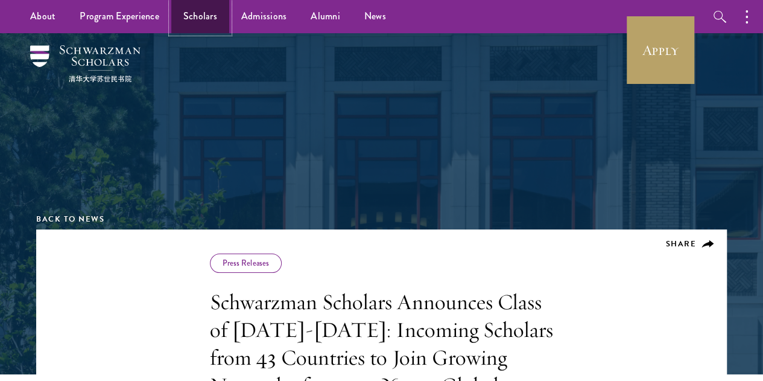
click at [208, 16] on link "Scholars" at bounding box center [200, 16] width 58 height 33
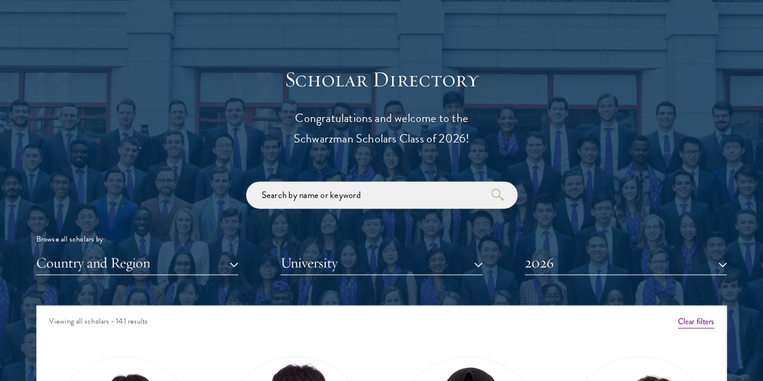
scroll to position [1269, 0]
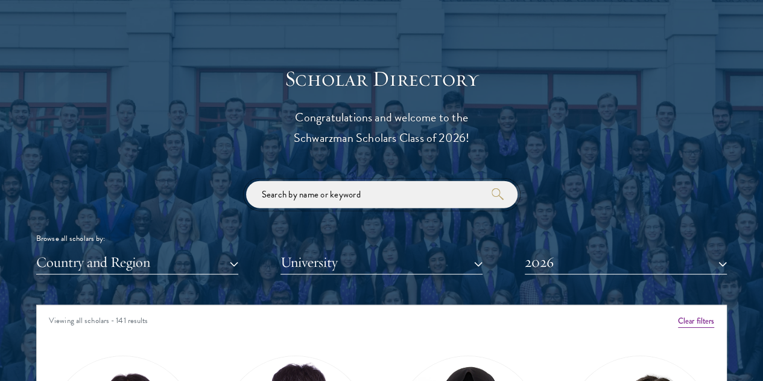
click at [410, 181] on input "search" at bounding box center [382, 194] width 272 height 27
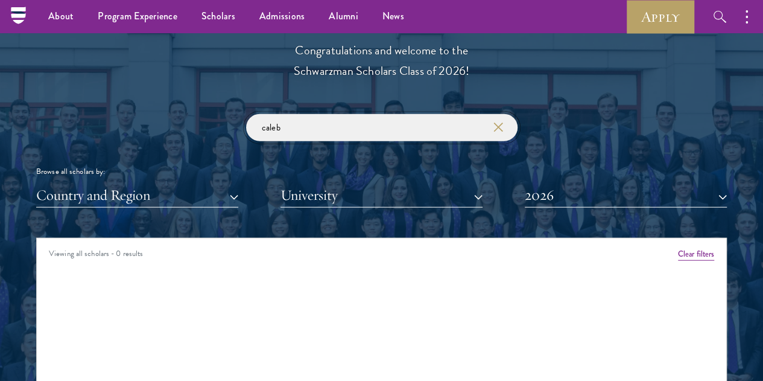
scroll to position [1335, 0]
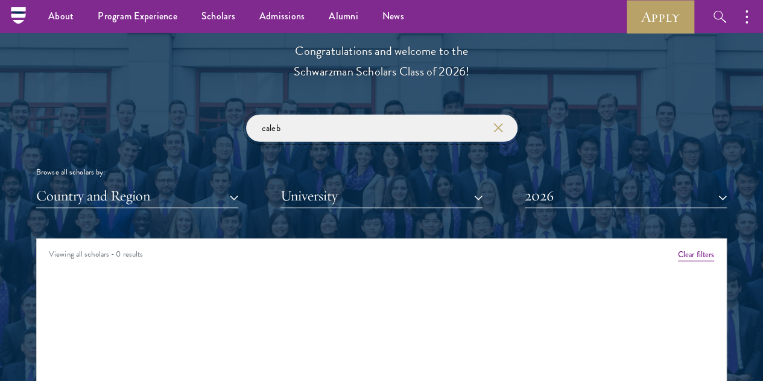
type input "caleb"
click at [693, 183] on button "2026" at bounding box center [626, 195] width 202 height 25
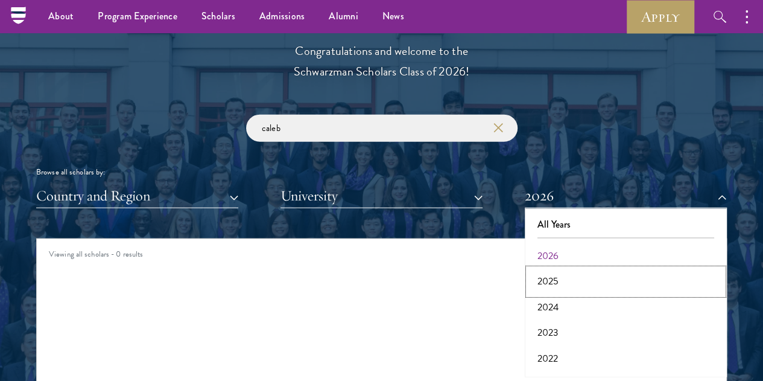
click at [553, 269] on button "2025" at bounding box center [626, 281] width 195 height 25
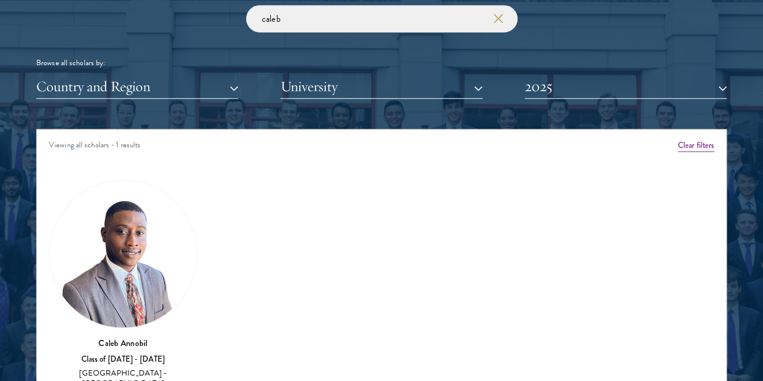
scroll to position [1446, 0]
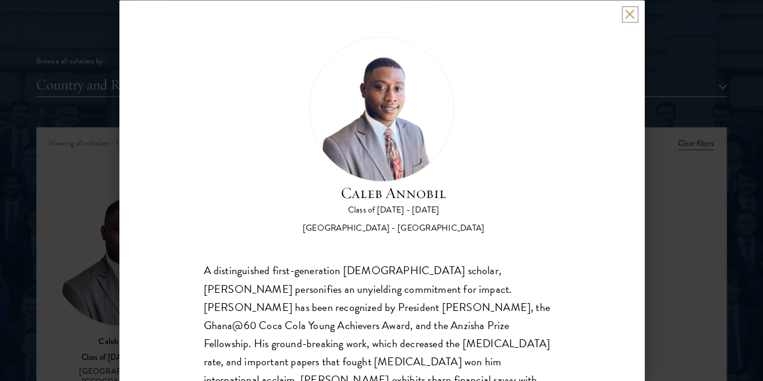
click at [632, 13] on button at bounding box center [630, 14] width 10 height 10
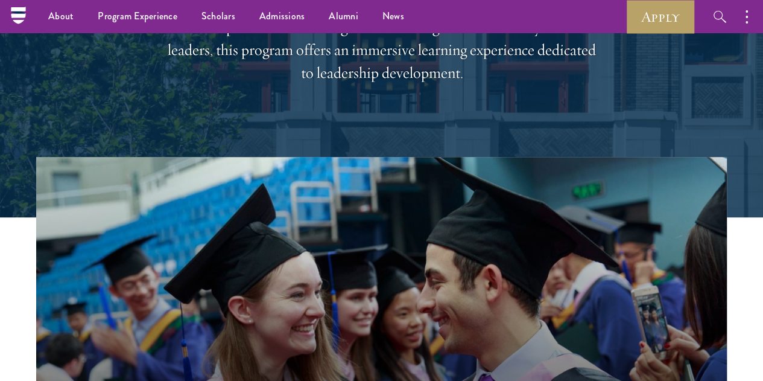
scroll to position [196, 0]
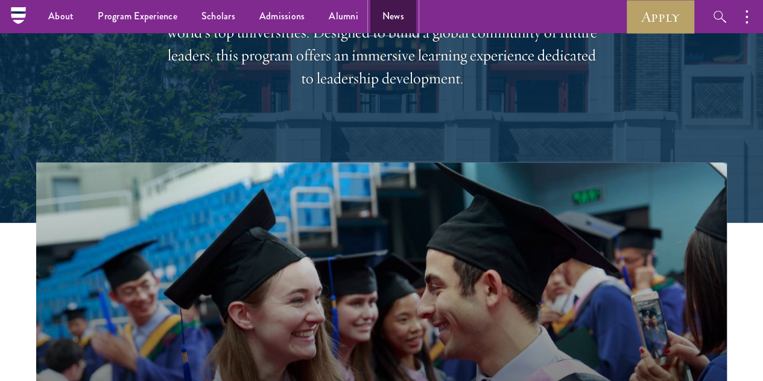
click at [386, 13] on link "News" at bounding box center [393, 16] width 46 height 33
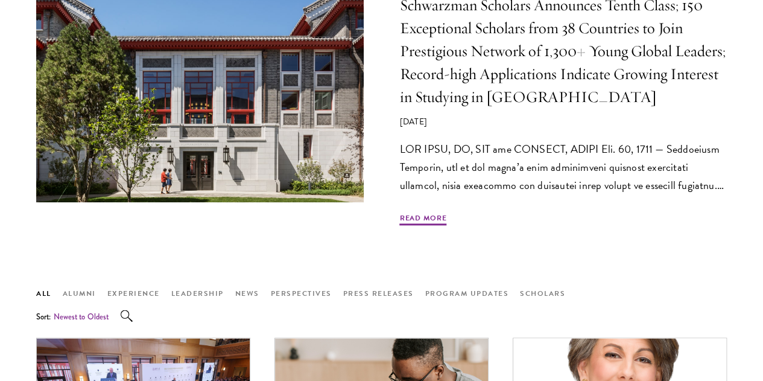
scroll to position [634, 0]
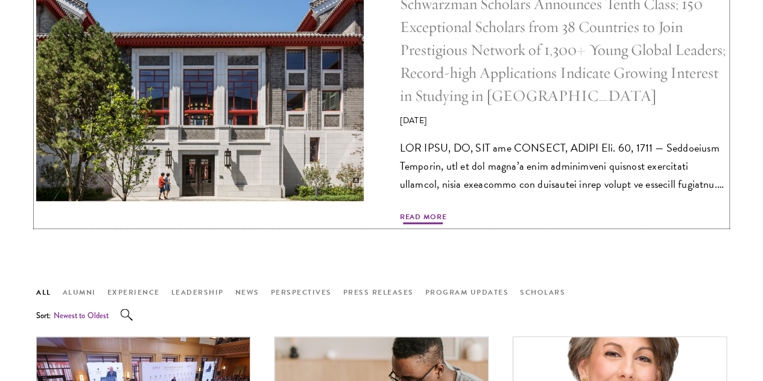
click at [440, 226] on span "Read More" at bounding box center [423, 218] width 47 height 14
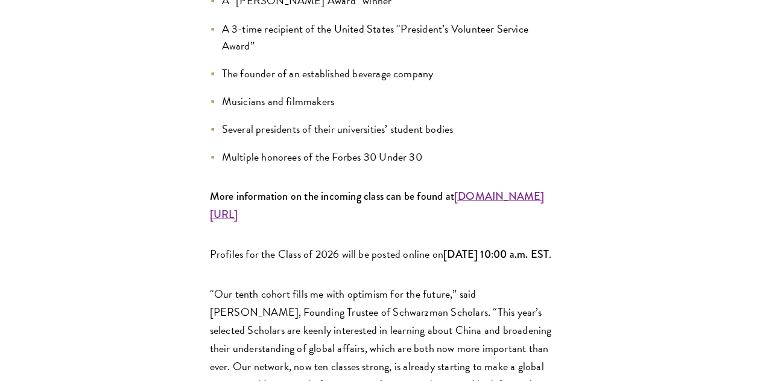
scroll to position [1493, 0]
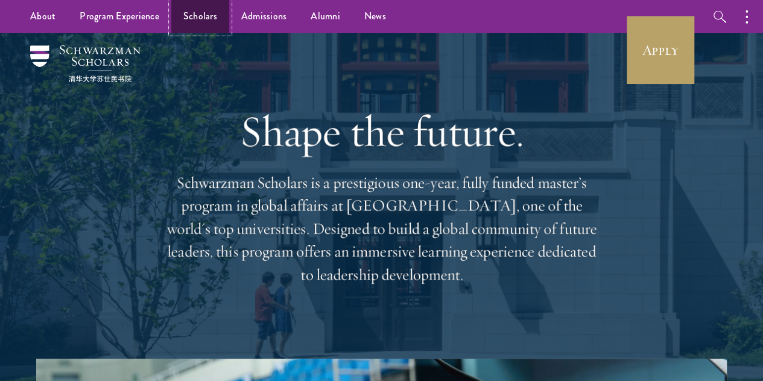
click at [202, 9] on link "Scholars" at bounding box center [200, 16] width 58 height 33
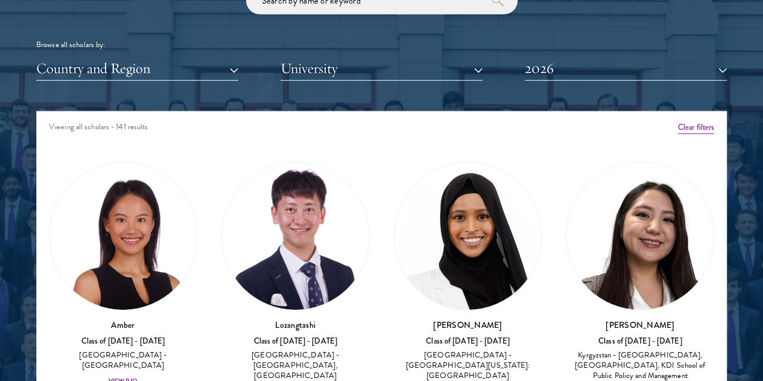
scroll to position [1463, 0]
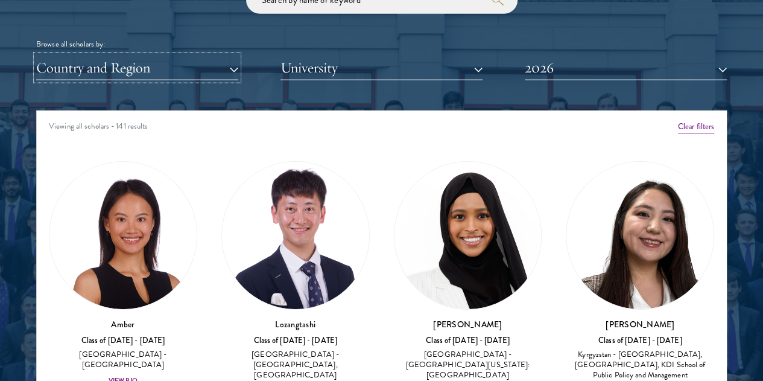
click at [238, 56] on button "Country and Region" at bounding box center [137, 68] width 202 height 25
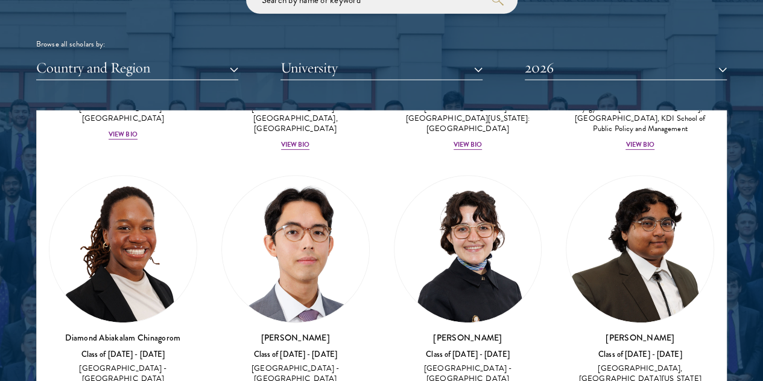
scroll to position [247, 0]
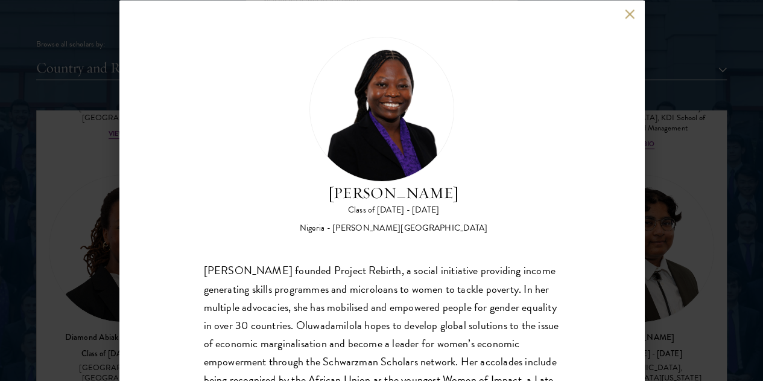
click at [631, 14] on button at bounding box center [630, 14] width 10 height 10
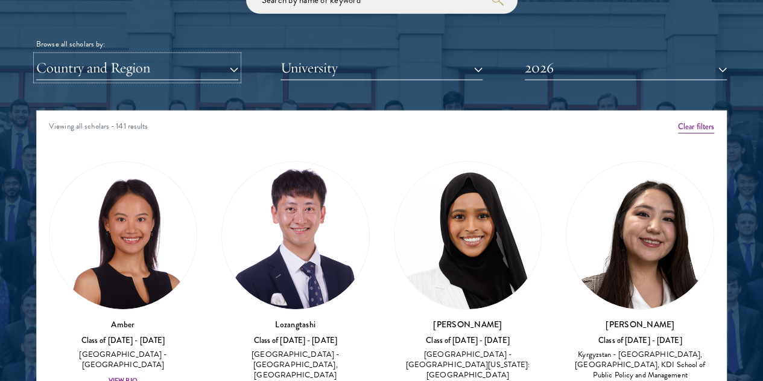
click at [238, 56] on button "Country and Region" at bounding box center [137, 68] width 202 height 25
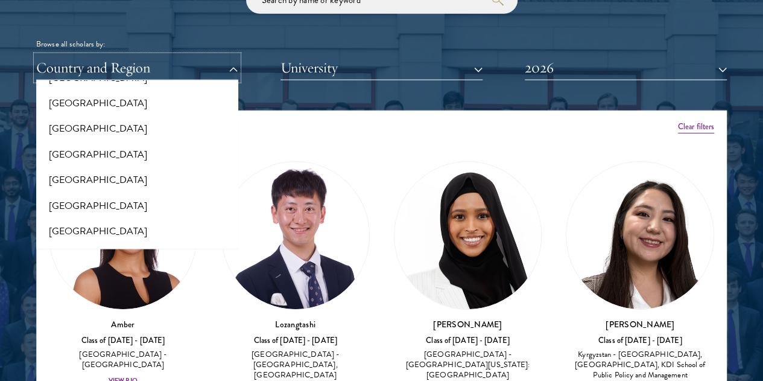
scroll to position [154, 0]
click at [121, 141] on button "[GEOGRAPHIC_DATA]" at bounding box center [137, 153] width 195 height 25
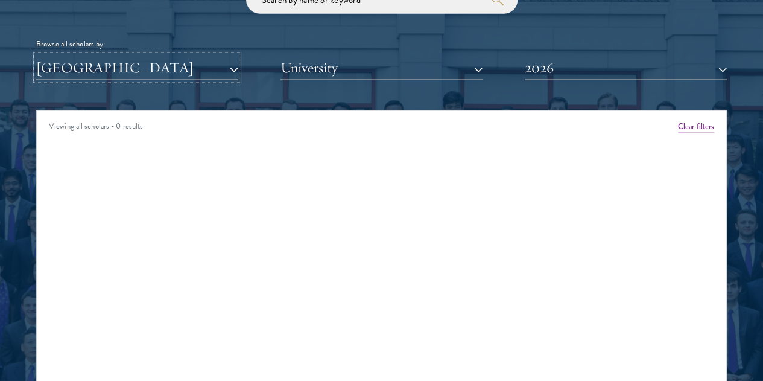
click at [238, 56] on button "[GEOGRAPHIC_DATA]" at bounding box center [137, 68] width 202 height 25
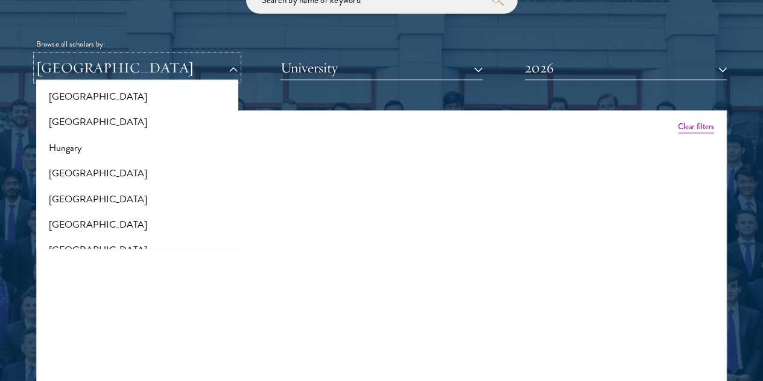
scroll to position [876, 0]
click at [92, 160] on button "[GEOGRAPHIC_DATA]" at bounding box center [137, 172] width 195 height 25
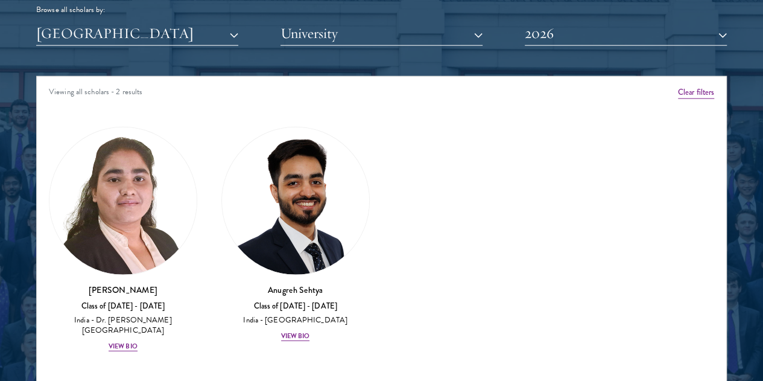
scroll to position [1498, 0]
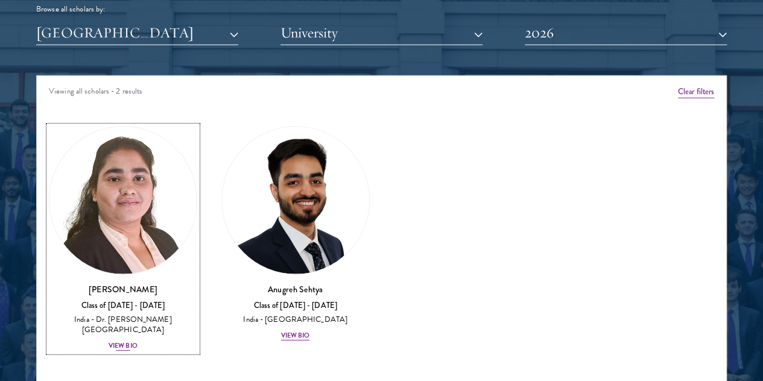
click at [138, 341] on div "View Bio" at bounding box center [123, 346] width 29 height 10
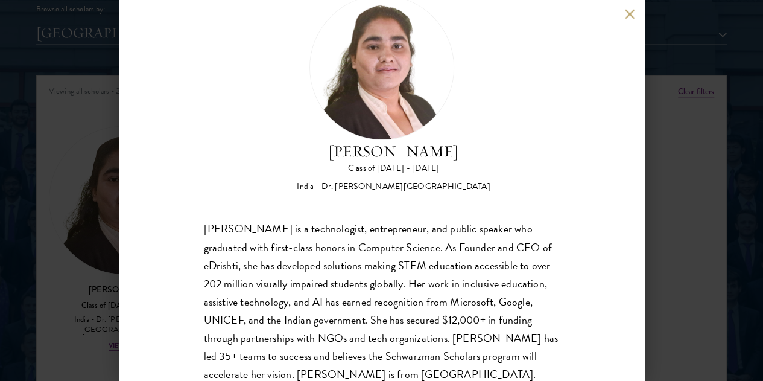
scroll to position [42, 0]
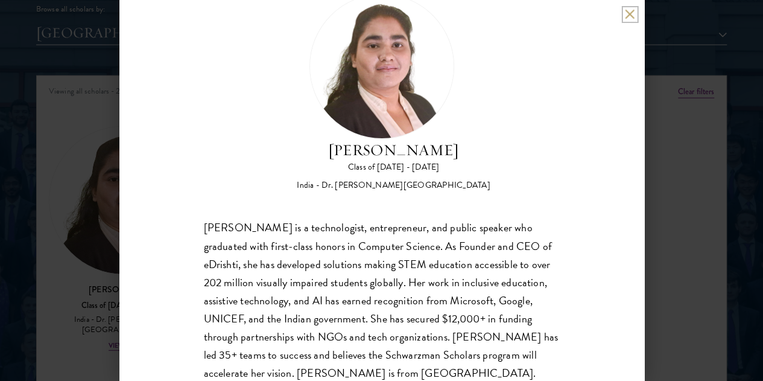
click at [628, 13] on button at bounding box center [630, 14] width 10 height 10
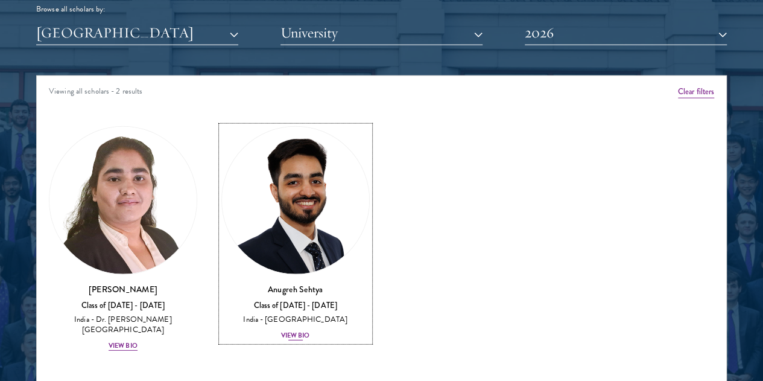
click at [281, 331] on div "View Bio" at bounding box center [295, 336] width 29 height 10
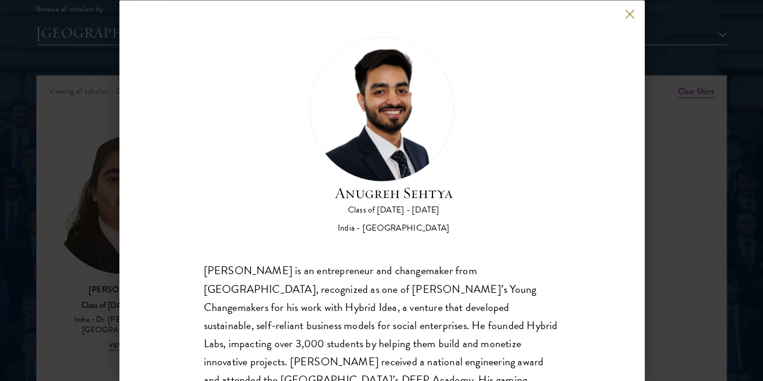
click at [622, 8] on div "[PERSON_NAME] Class of [DATE] - [DATE] [GEOGRAPHIC_DATA] - [GEOGRAPHIC_DATA] [P…" at bounding box center [381, 190] width 525 height 381
click at [629, 13] on button at bounding box center [630, 14] width 10 height 10
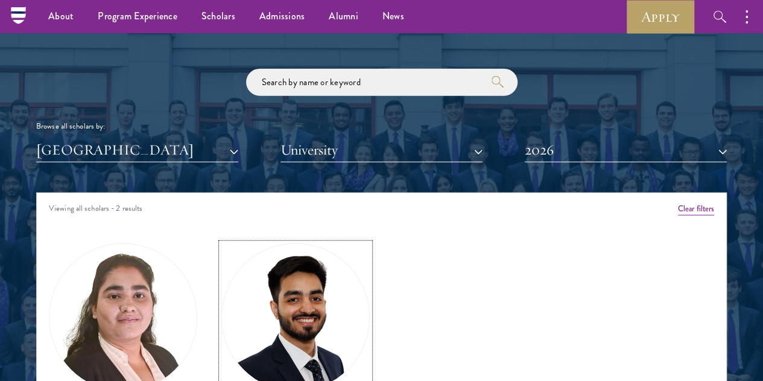
scroll to position [1381, 0]
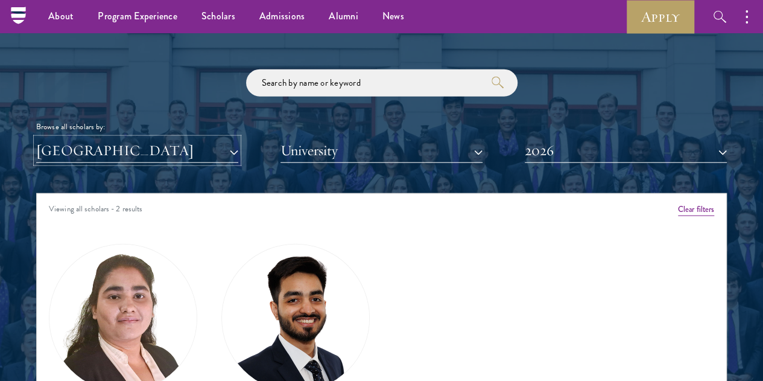
click at [238, 138] on button "[GEOGRAPHIC_DATA]" at bounding box center [137, 150] width 202 height 25
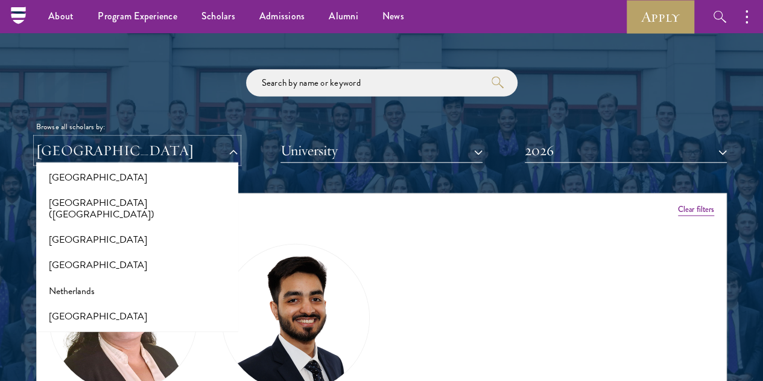
scroll to position [1518, 0]
click at [81, 251] on button "[GEOGRAPHIC_DATA]" at bounding box center [137, 263] width 195 height 25
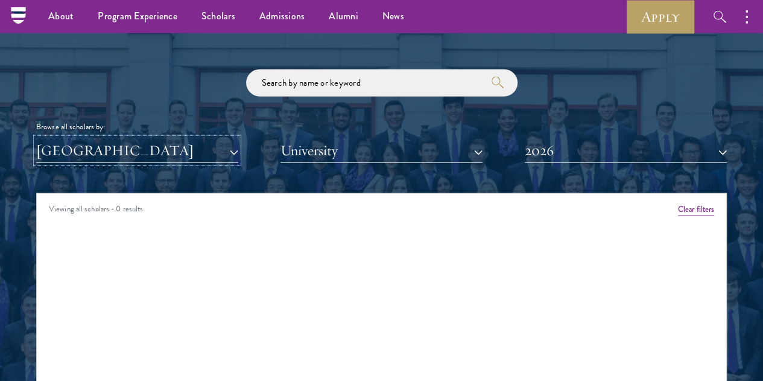
click at [238, 138] on button "[GEOGRAPHIC_DATA]" at bounding box center [137, 150] width 202 height 25
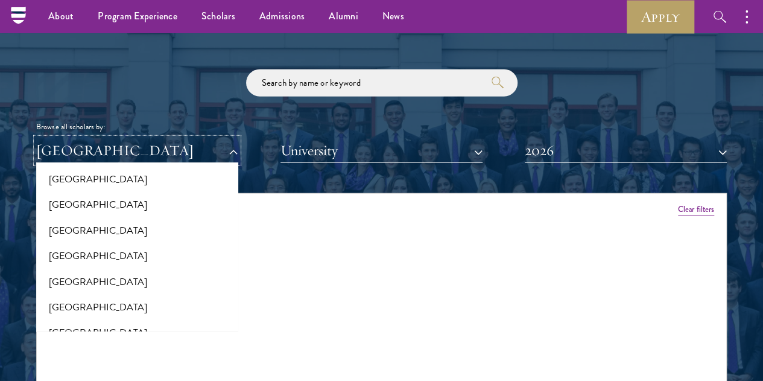
scroll to position [1658, 0]
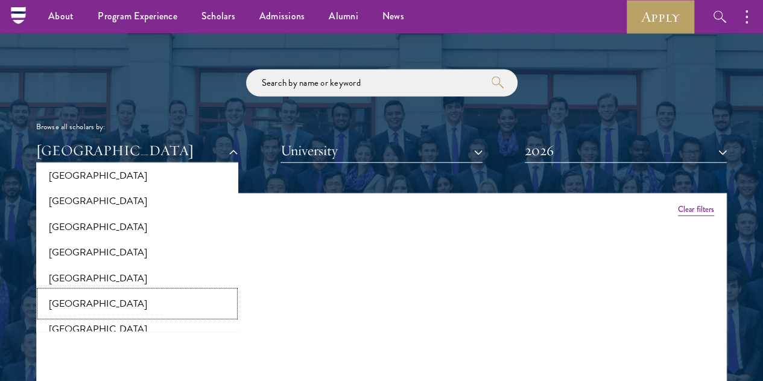
click at [140, 291] on button "[GEOGRAPHIC_DATA]" at bounding box center [137, 303] width 195 height 25
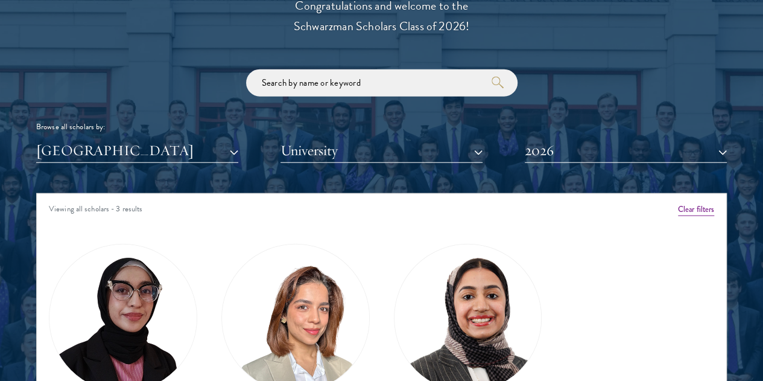
scroll to position [1542, 0]
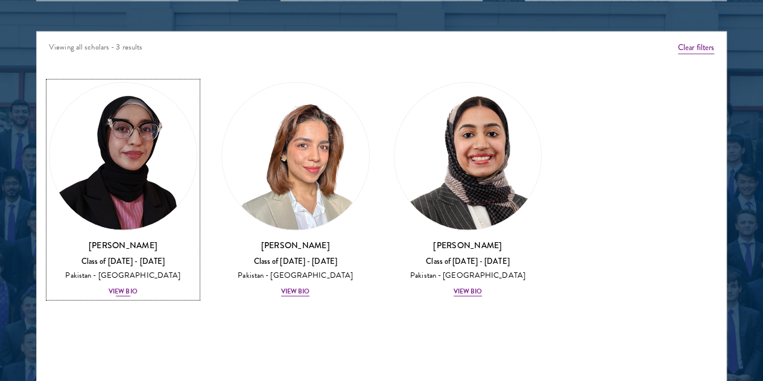
click at [138, 287] on div "View Bio" at bounding box center [123, 292] width 29 height 10
